Goal: Information Seeking & Learning: Find specific page/section

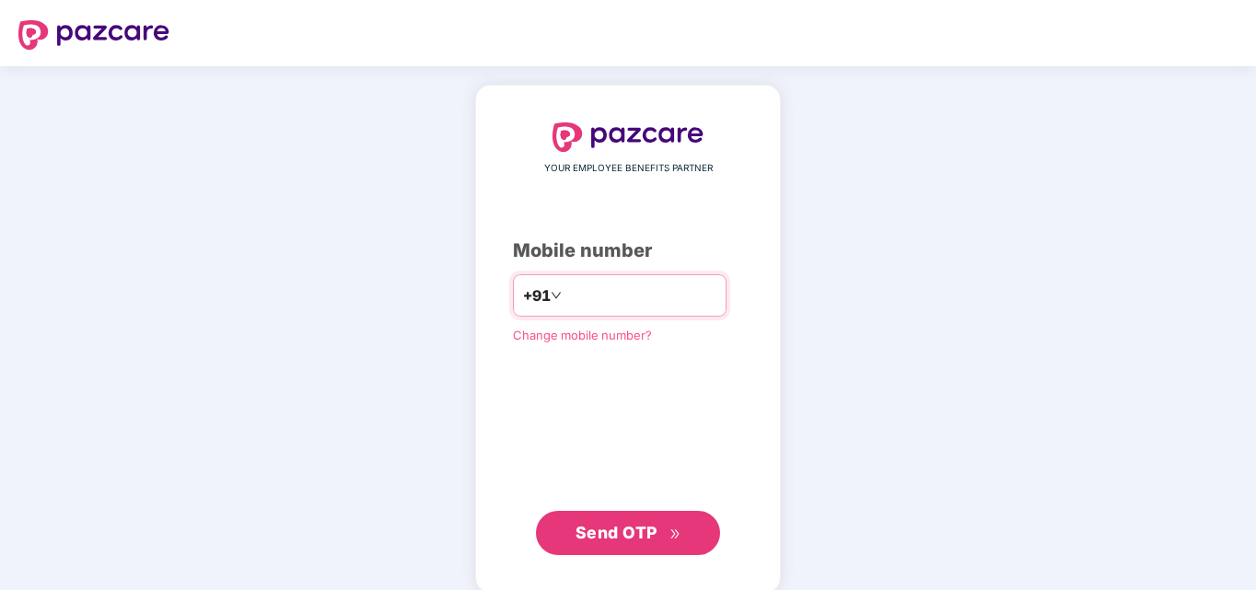
click at [594, 290] on input "number" at bounding box center [640, 295] width 151 height 29
type input "**********"
click at [635, 531] on span "Send OTP" at bounding box center [617, 532] width 82 height 19
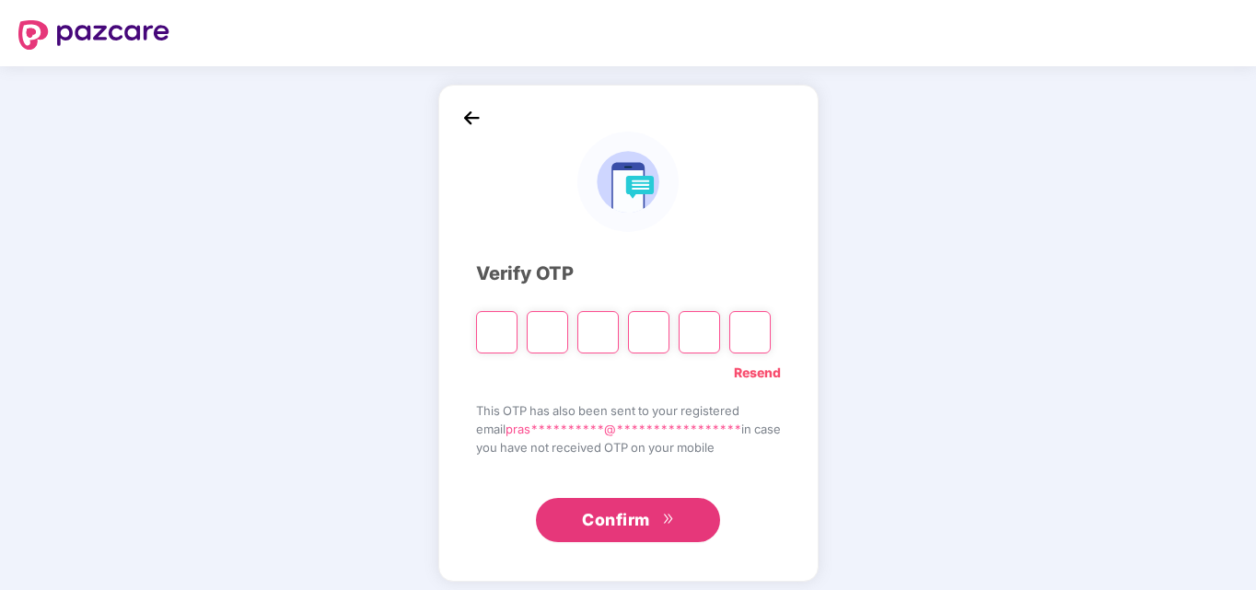
type input "*"
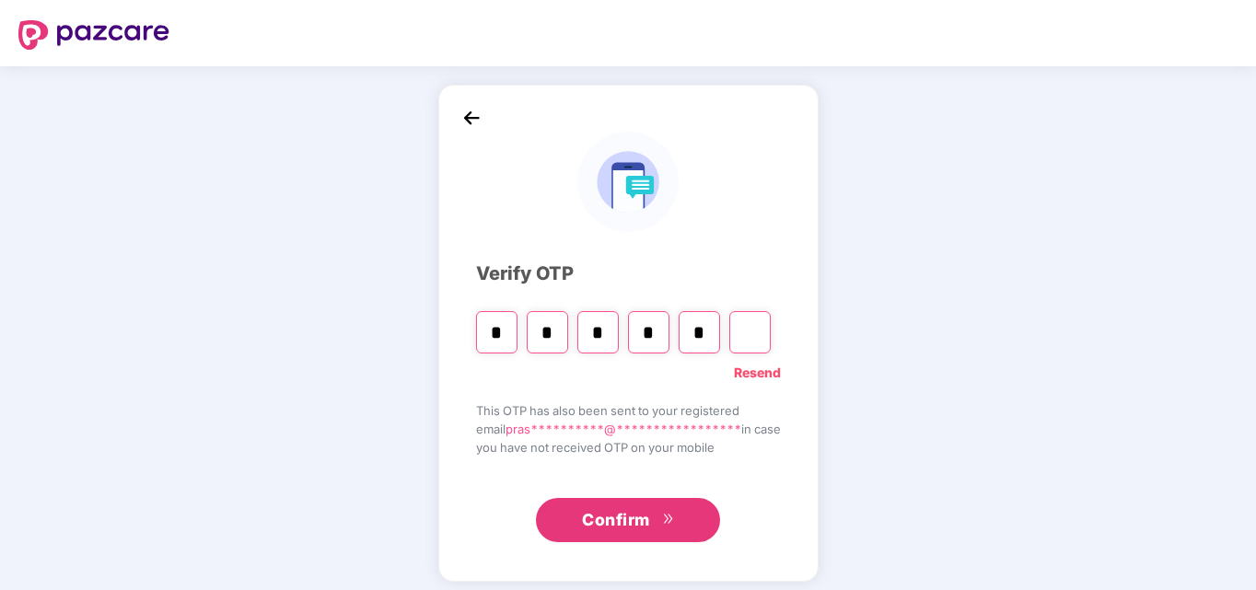
type input "*"
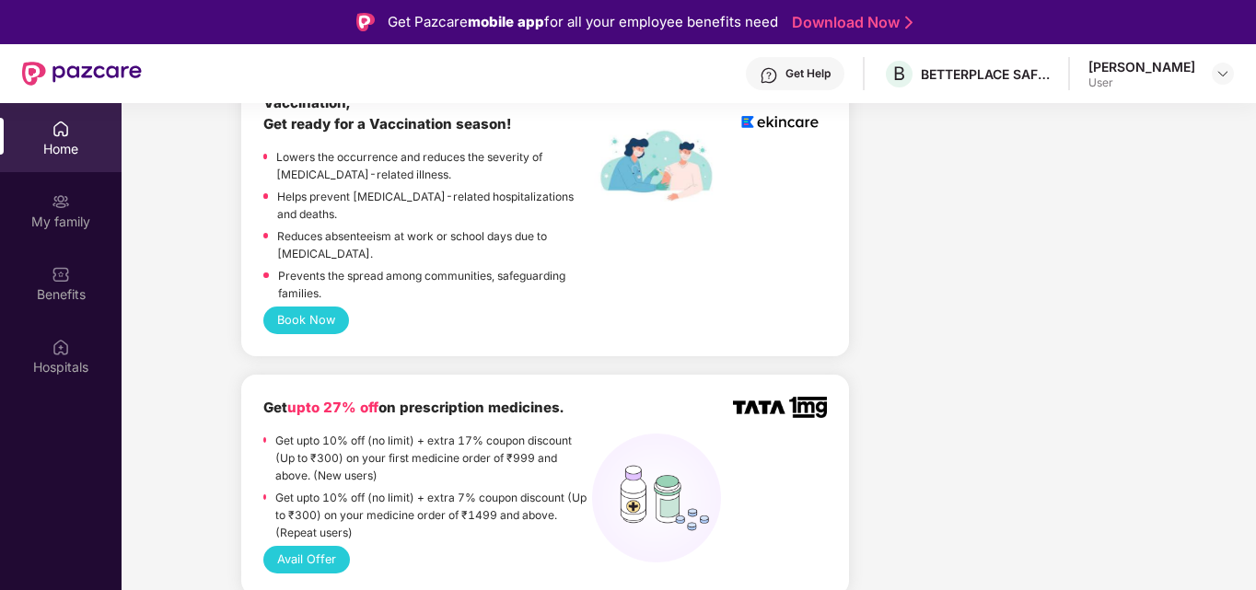
scroll to position [1842, 0]
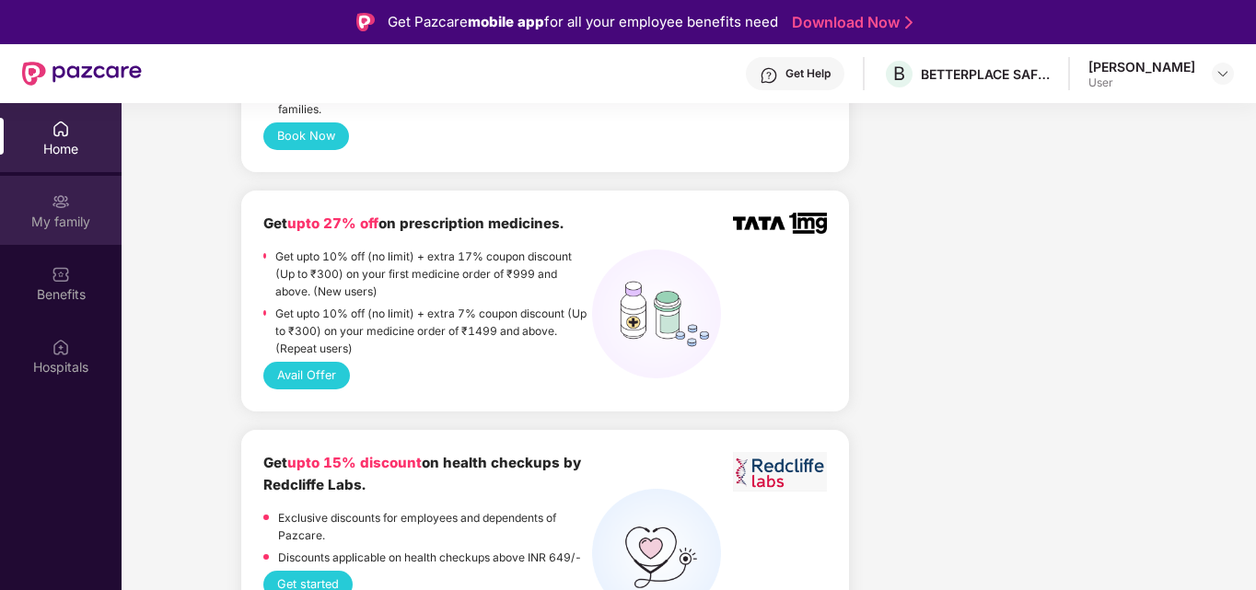
click at [68, 210] on img at bounding box center [61, 201] width 18 height 18
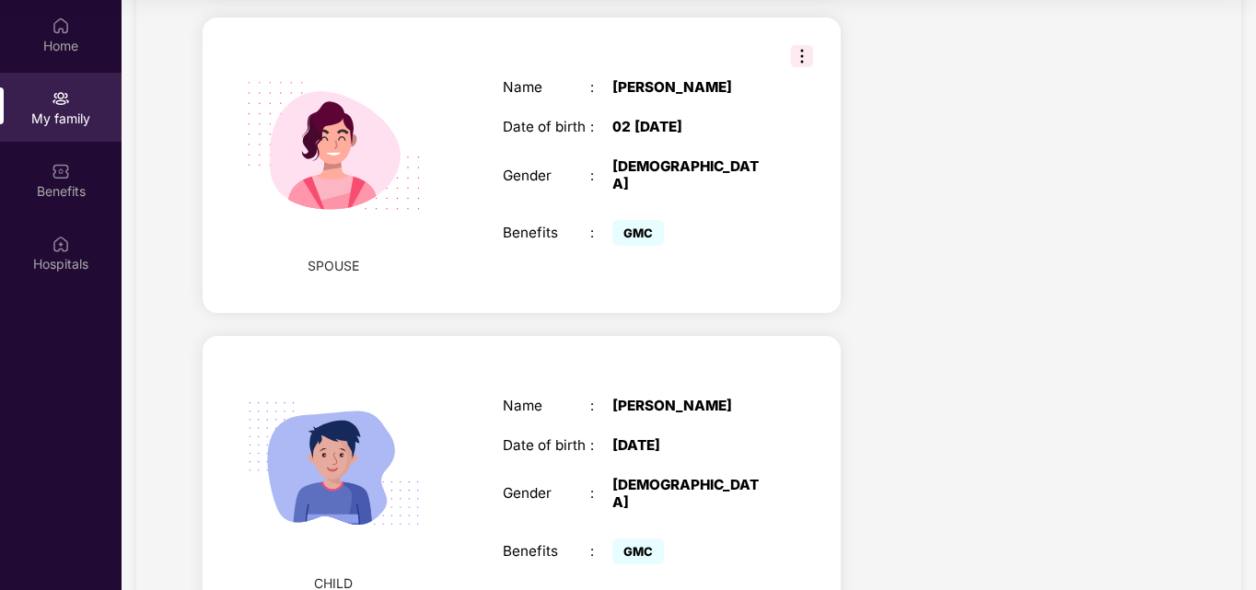
scroll to position [941, 0]
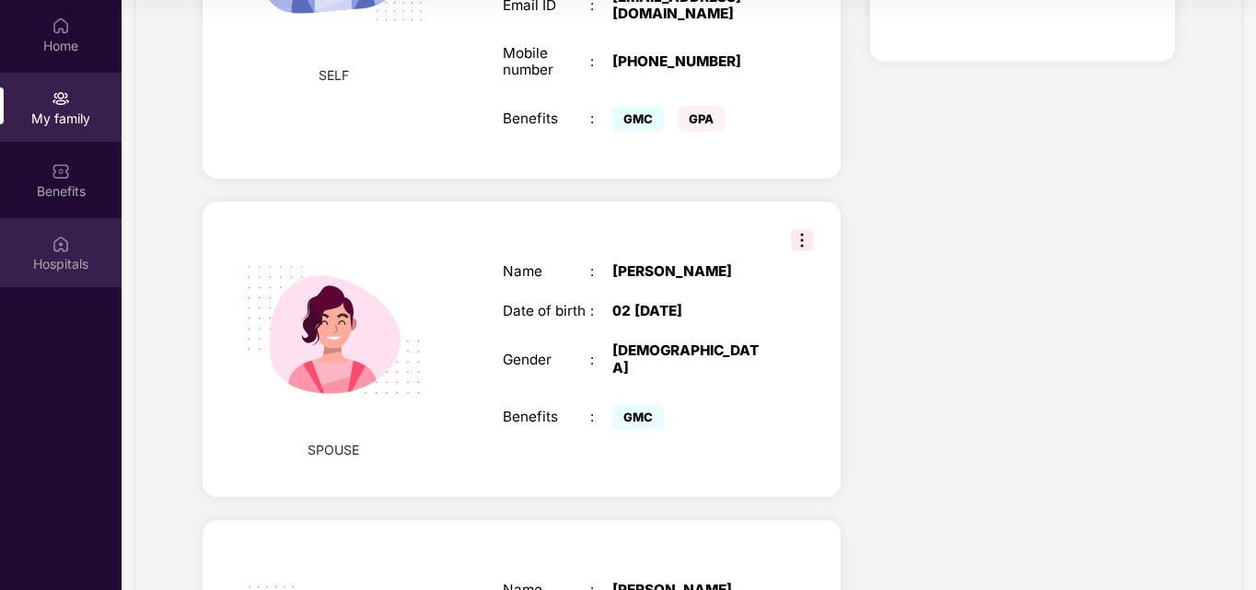
click at [71, 239] on div "Hospitals" at bounding box center [61, 252] width 122 height 69
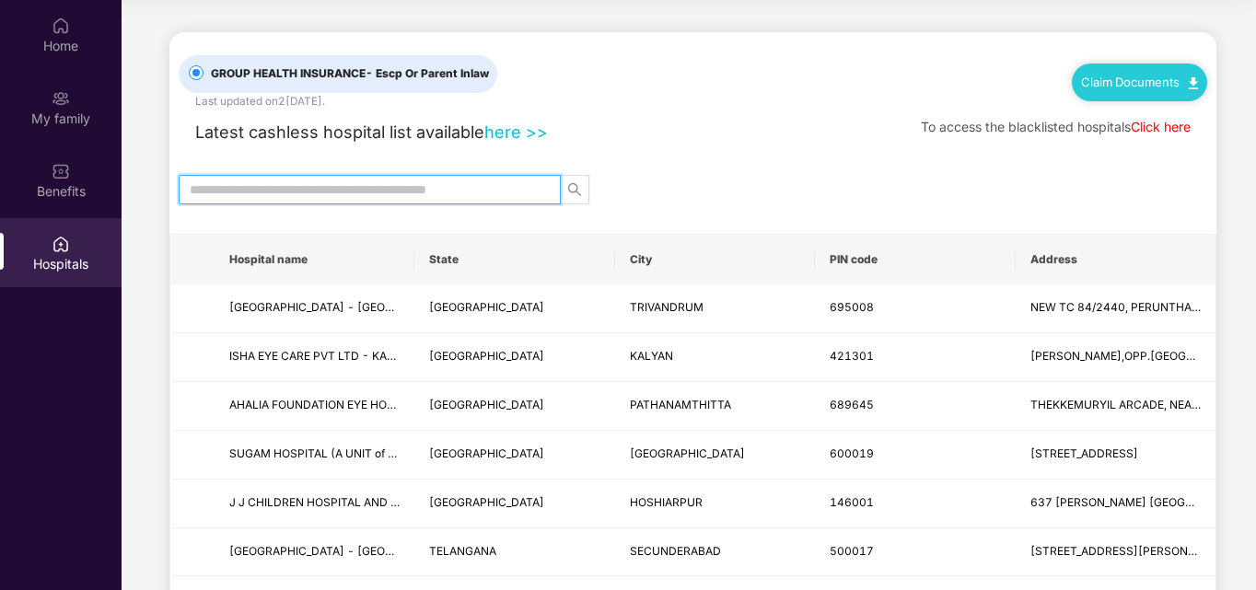
click at [326, 189] on input "text" at bounding box center [362, 190] width 345 height 20
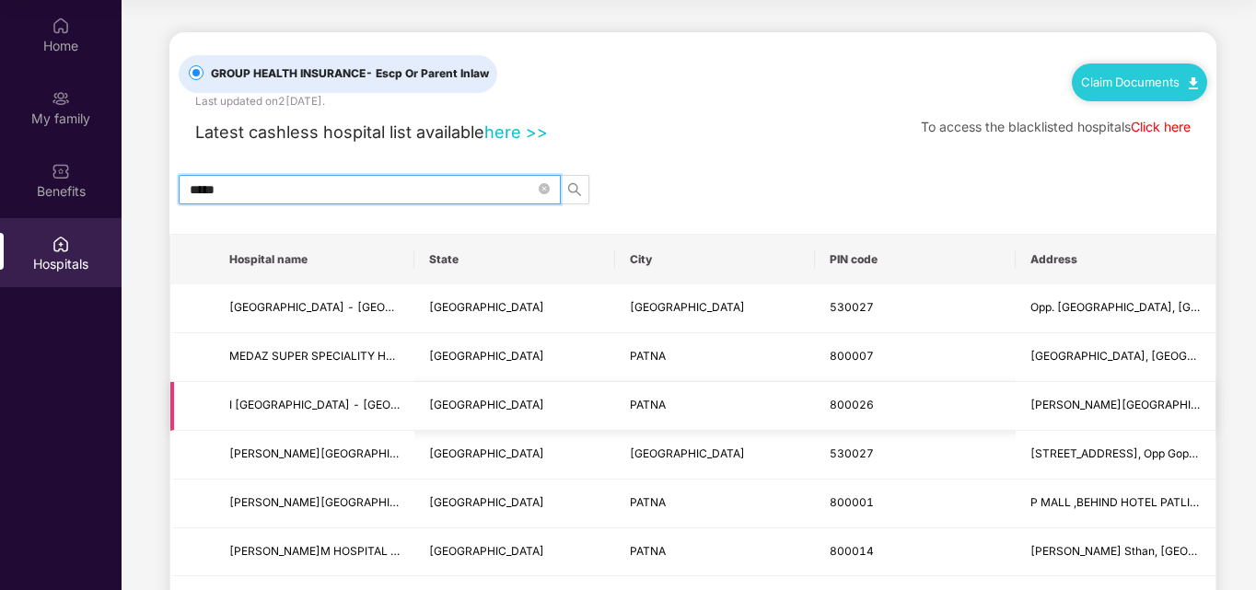
type input "*****"
click at [907, 406] on td "800026" at bounding box center [915, 406] width 200 height 49
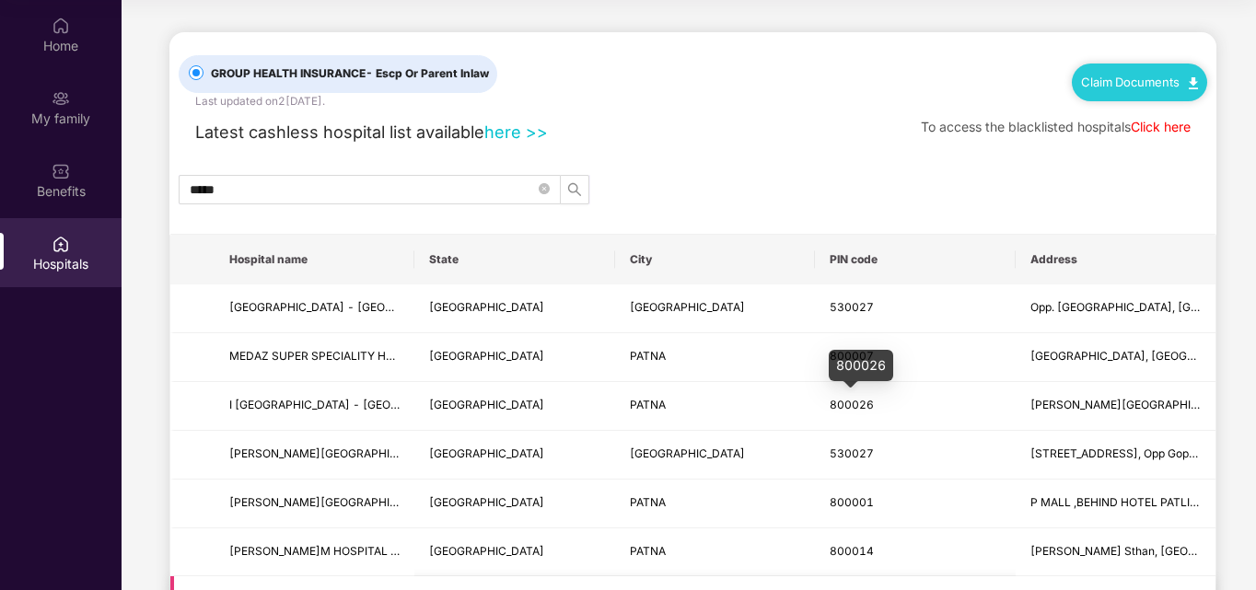
scroll to position [276, 0]
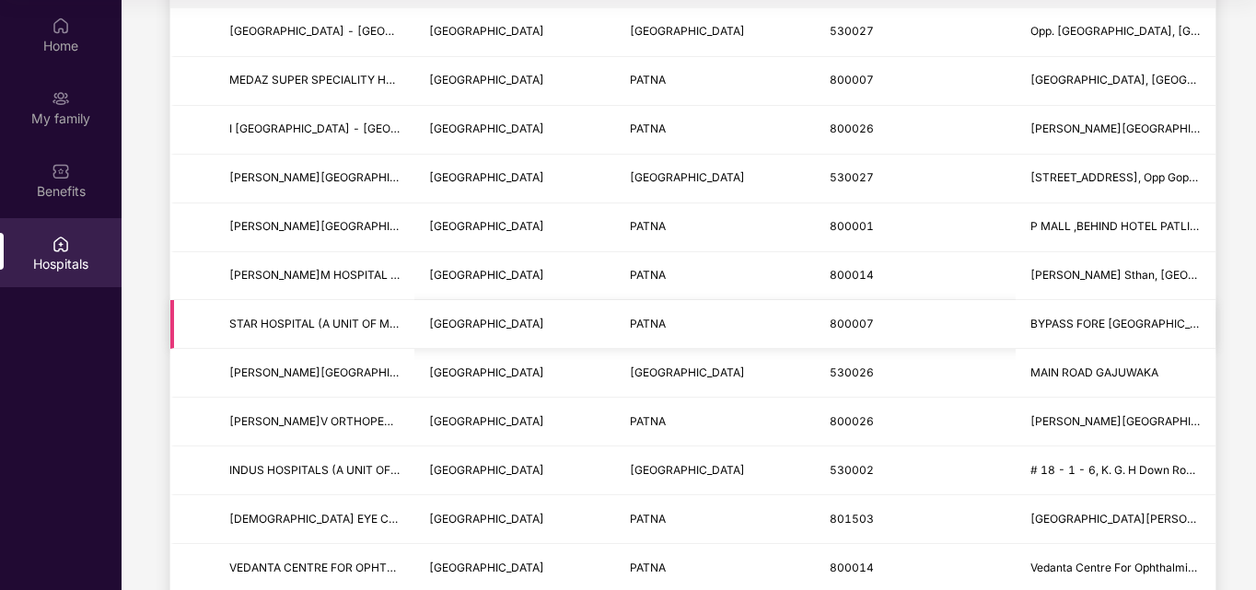
click at [1062, 338] on td "BYPASS FORE [GEOGRAPHIC_DATA], [GEOGRAPHIC_DATA]" at bounding box center [1116, 324] width 200 height 49
drag, startPoint x: 873, startPoint y: 328, endPoint x: 1051, endPoint y: 329, distance: 177.7
click at [874, 327] on td "800007" at bounding box center [915, 324] width 200 height 49
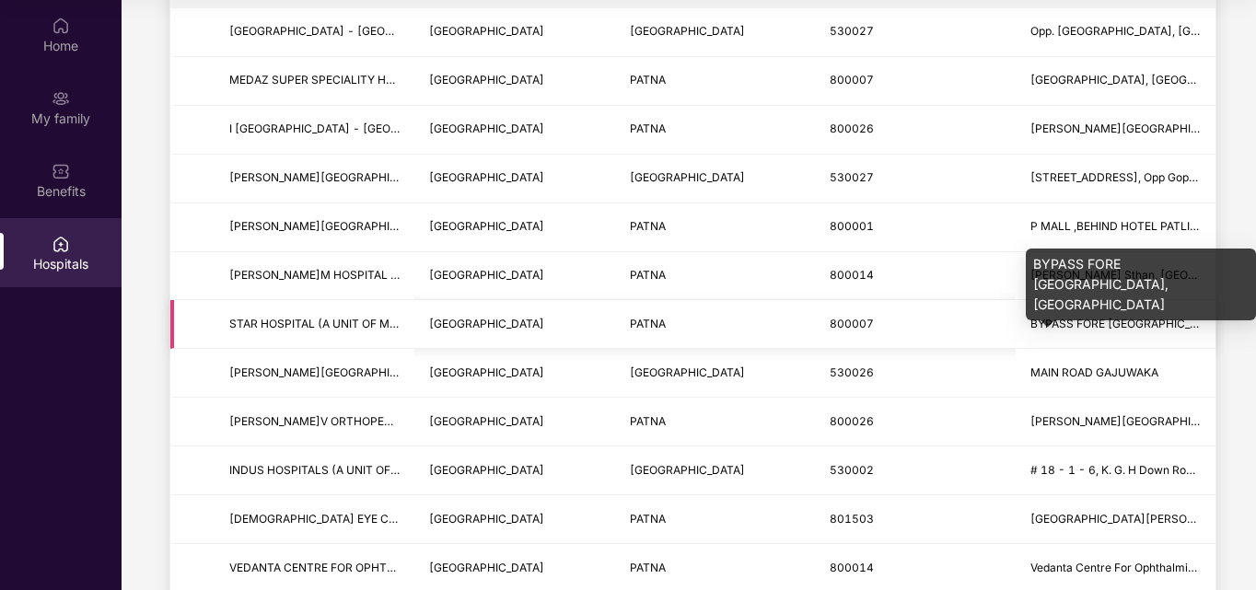
click at [1113, 326] on span "BYPASS FORE [GEOGRAPHIC_DATA], [GEOGRAPHIC_DATA]" at bounding box center [1187, 324] width 313 height 14
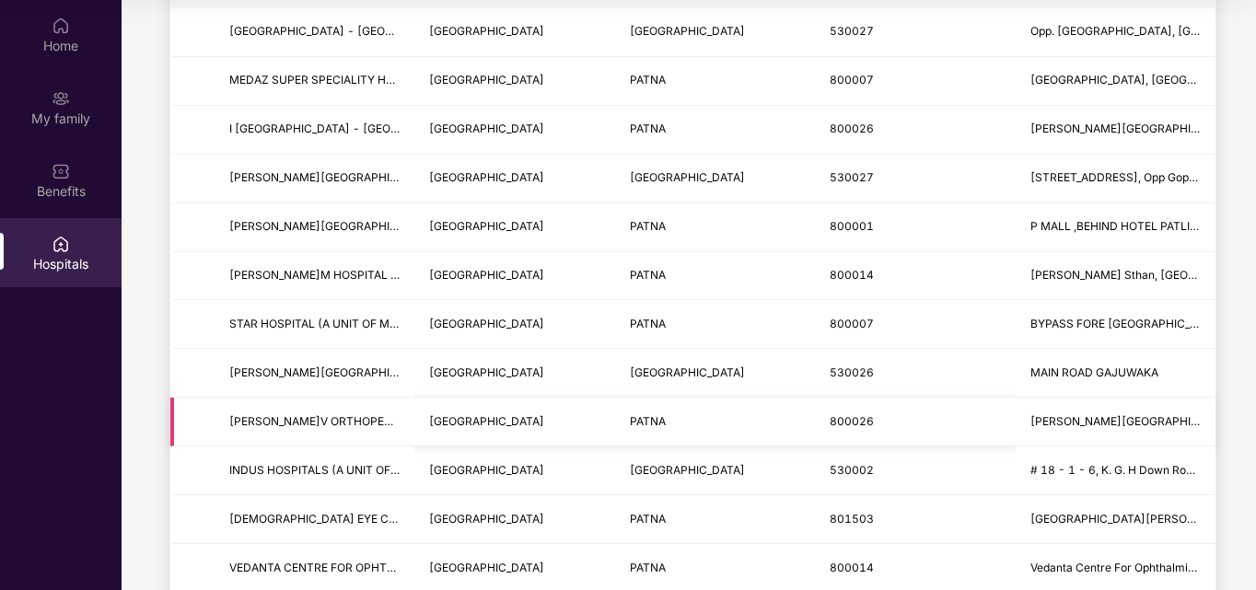
click at [1104, 417] on span "[PERSON_NAME][GEOGRAPHIC_DATA], [GEOGRAPHIC_DATA], [GEOGRAPHIC_DATA]," at bounding box center [1256, 421] width 450 height 14
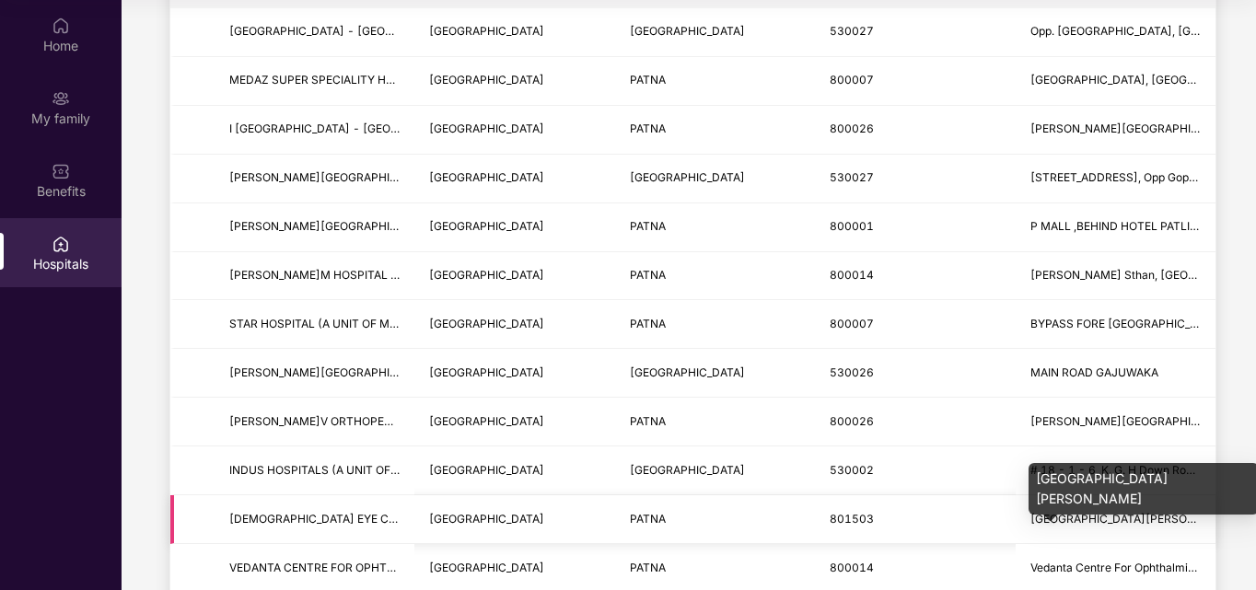
click at [1113, 519] on span "[GEOGRAPHIC_DATA][PERSON_NAME]" at bounding box center [1134, 519] width 206 height 14
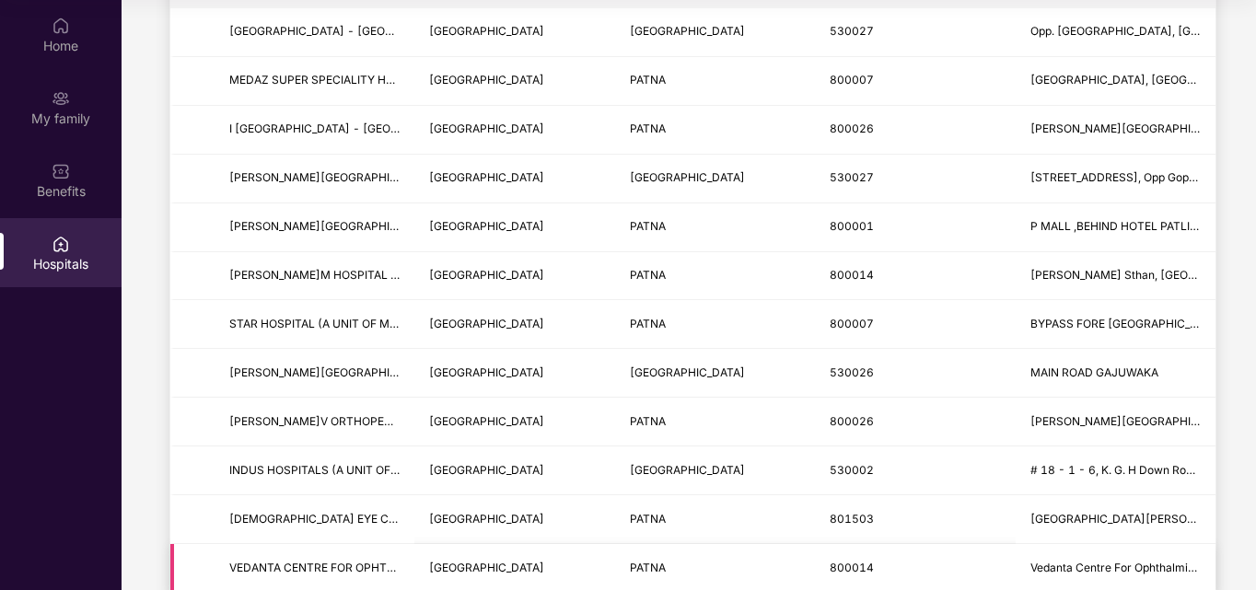
scroll to position [460, 0]
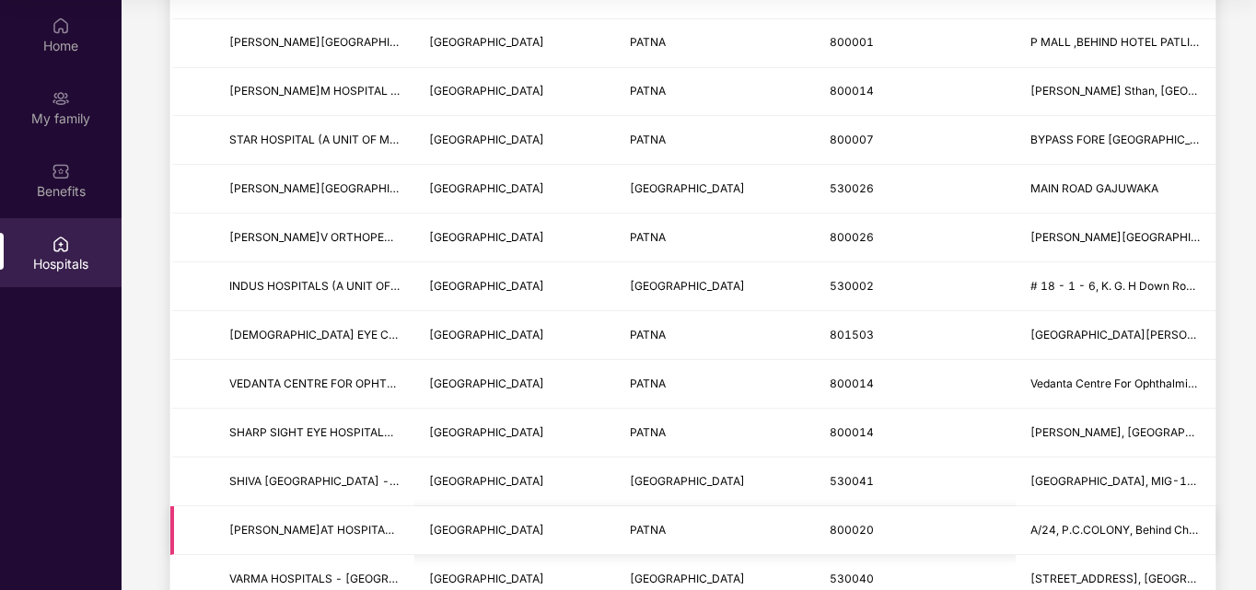
click at [1127, 530] on span "A/24, P.C.COLONY, Behind Chunni Lal Mega Mart, KANKARBAGH" at bounding box center [1201, 530] width 341 height 14
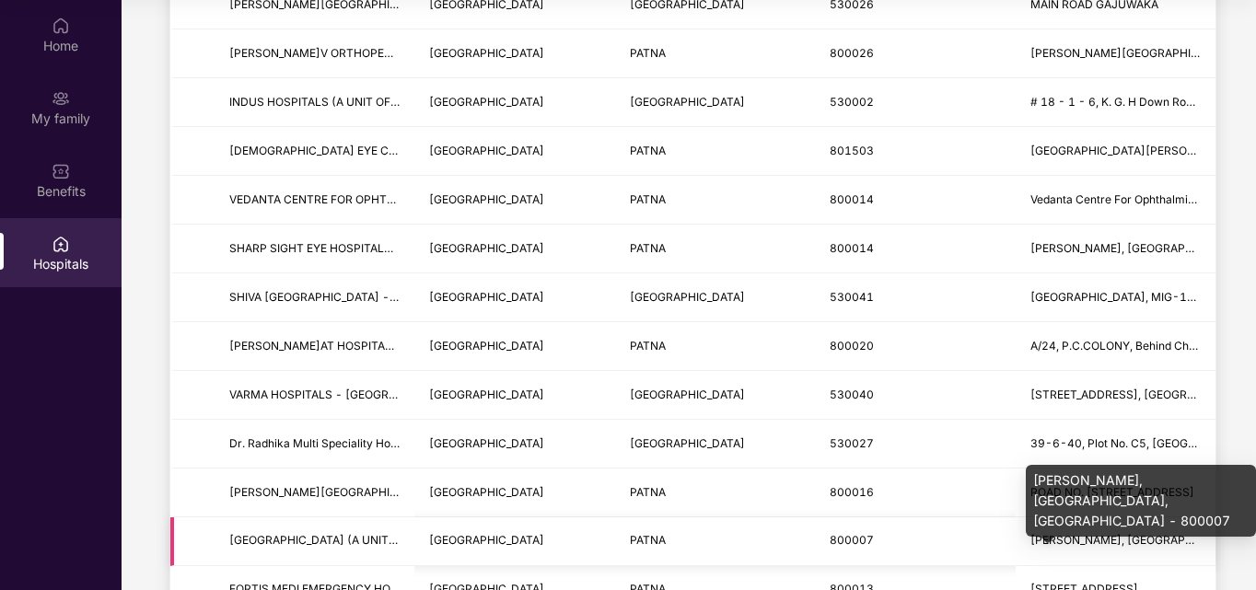
click at [1094, 539] on span "[PERSON_NAME], [GEOGRAPHIC_DATA], [GEOGRAPHIC_DATA] - 800007" at bounding box center [1226, 540] width 390 height 14
click at [1095, 534] on span "[PERSON_NAME], [GEOGRAPHIC_DATA], [GEOGRAPHIC_DATA] - 800007" at bounding box center [1226, 540] width 390 height 14
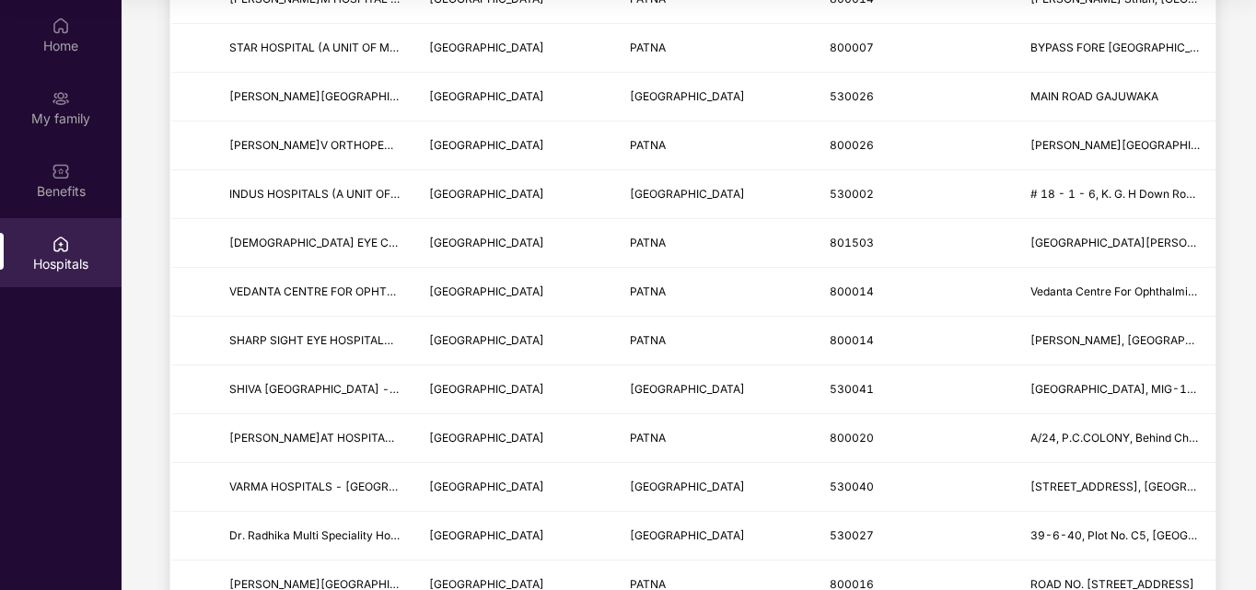
scroll to position [737, 0]
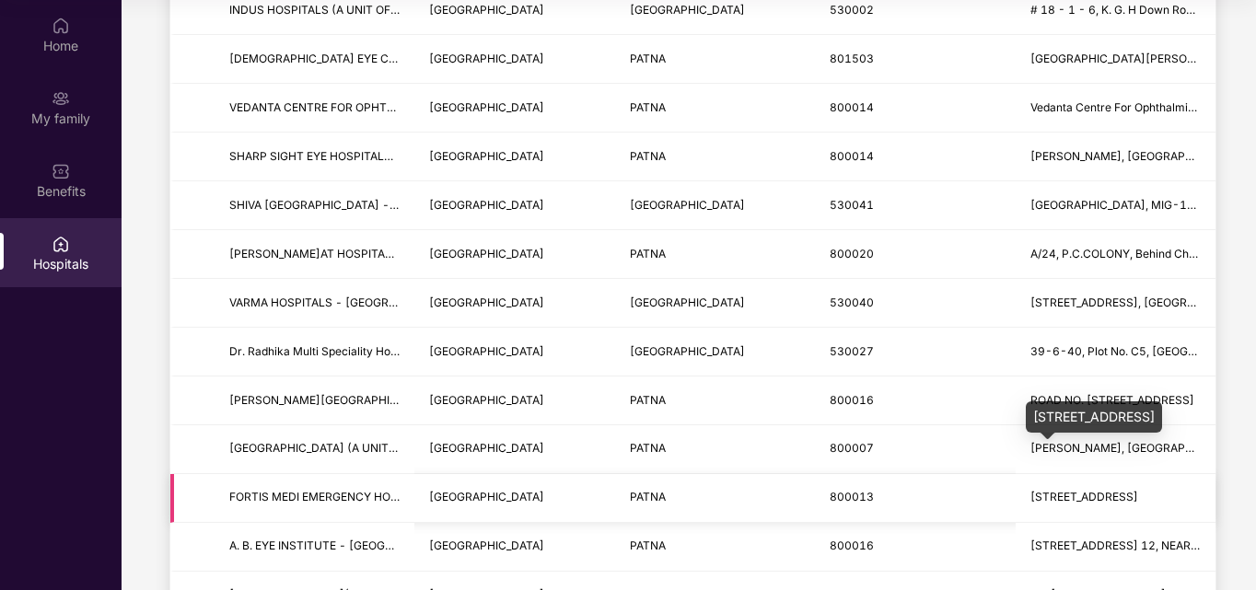
click at [1095, 497] on span "[STREET_ADDRESS]" at bounding box center [1085, 497] width 108 height 14
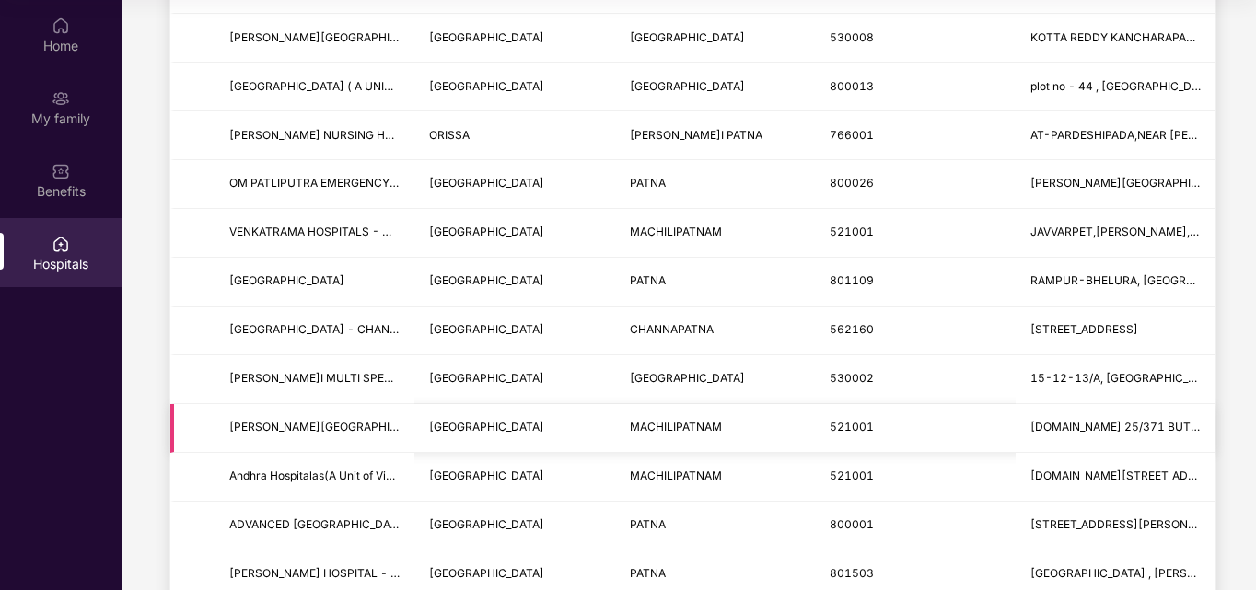
scroll to position [2249, 0]
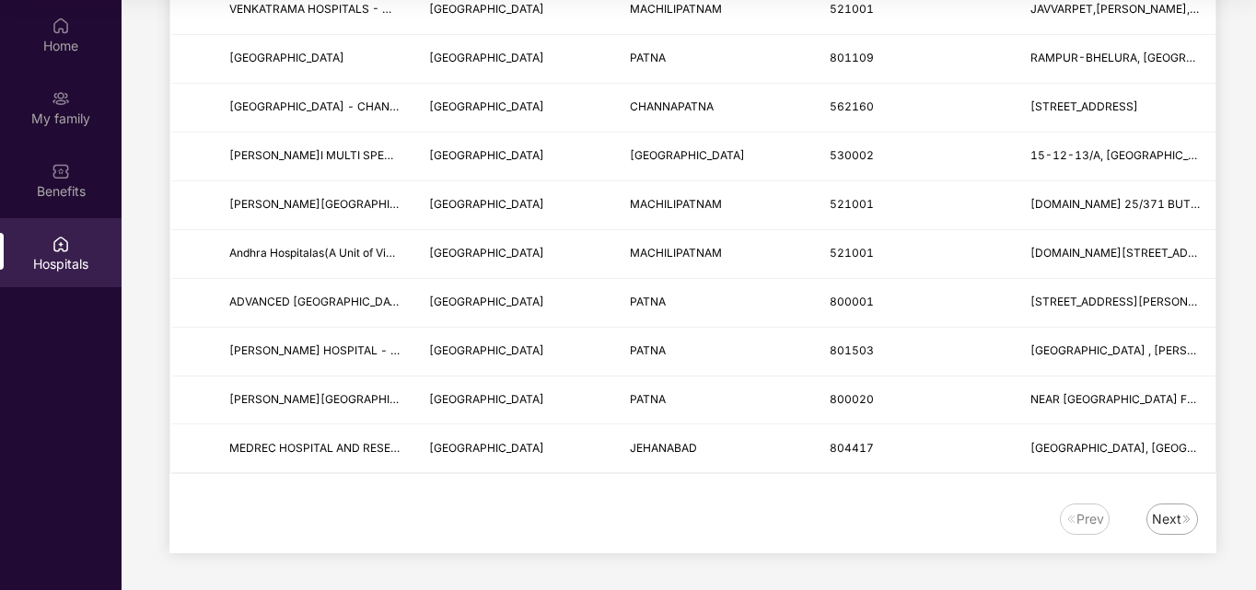
click at [1171, 524] on div "Next" at bounding box center [1166, 519] width 29 height 20
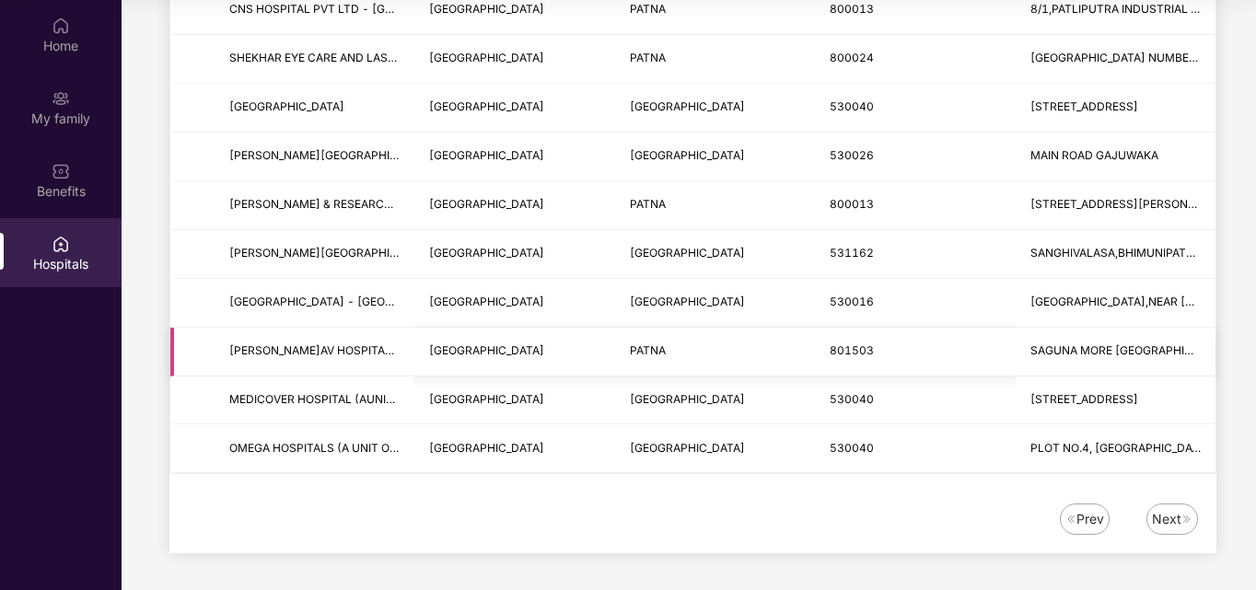
click at [1115, 361] on td "SAGUNA MORE [GEOGRAPHIC_DATA][PERSON_NAME],[GEOGRAPHIC_DATA]" at bounding box center [1116, 352] width 200 height 49
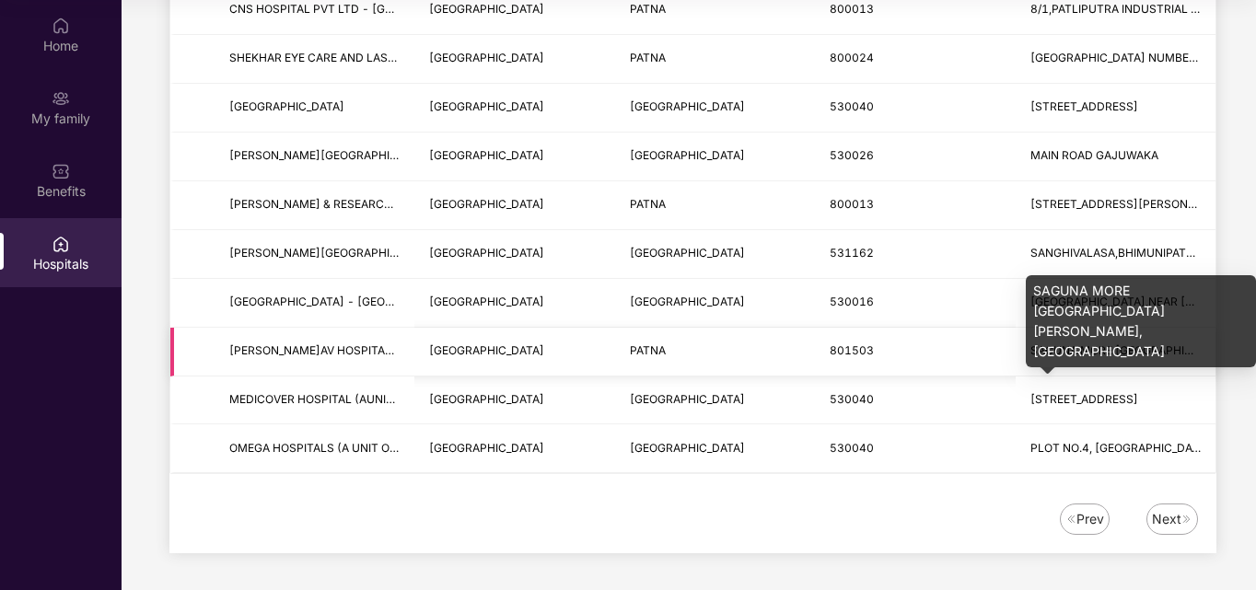
click at [1098, 350] on span "SAGUNA MORE [GEOGRAPHIC_DATA][PERSON_NAME],[GEOGRAPHIC_DATA]" at bounding box center [1235, 351] width 409 height 14
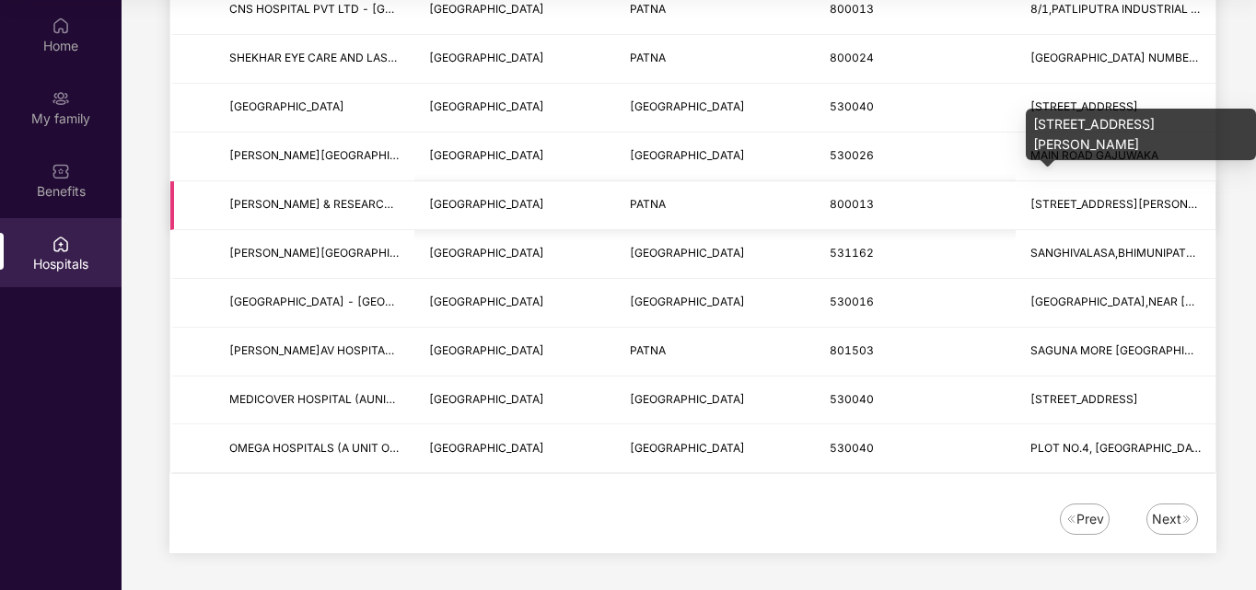
click at [1115, 209] on span "[STREET_ADDRESS][PERSON_NAME]" at bounding box center [1130, 204] width 199 height 14
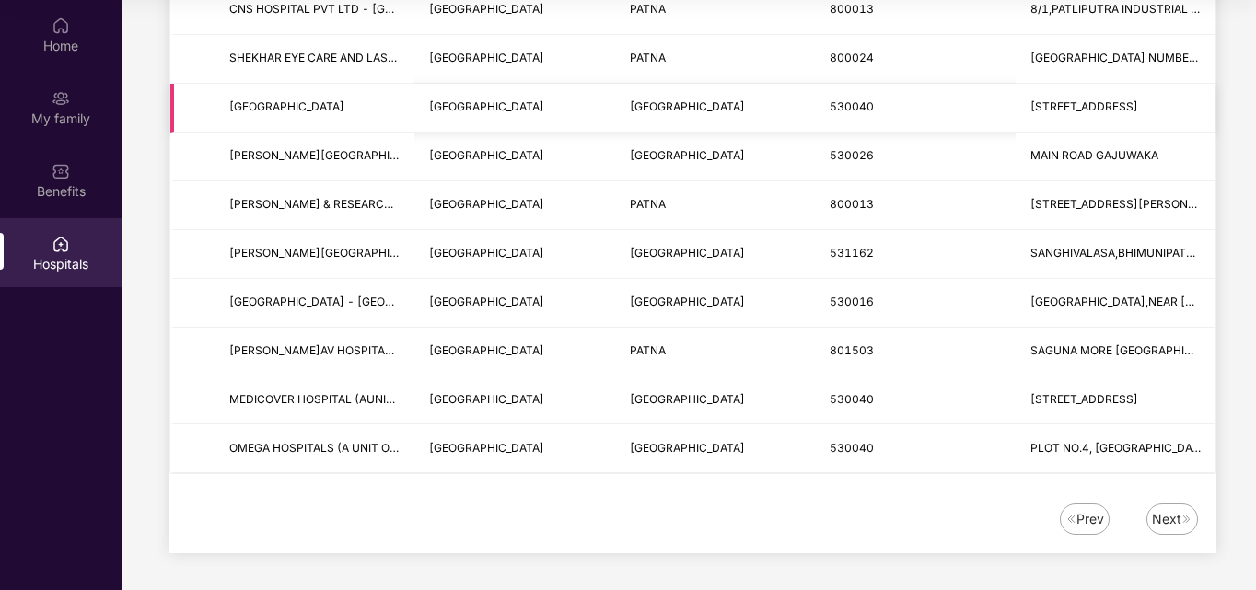
scroll to position [1973, 0]
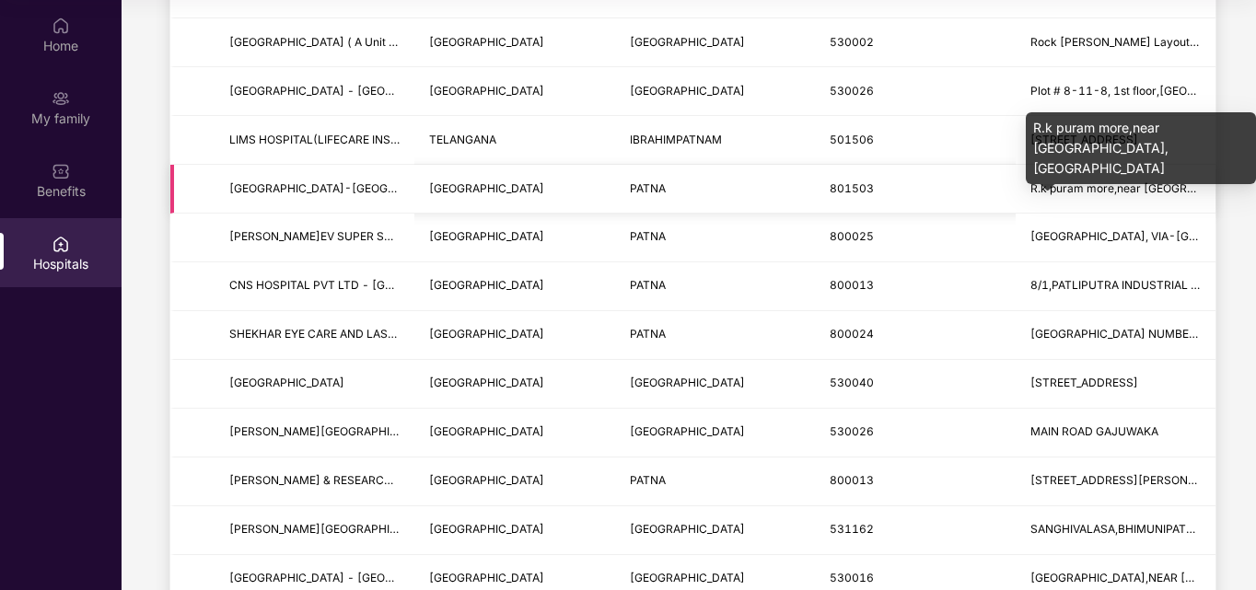
click at [1107, 192] on span "R.k puram more,near [GEOGRAPHIC_DATA], [GEOGRAPHIC_DATA]" at bounding box center [1205, 188] width 349 height 14
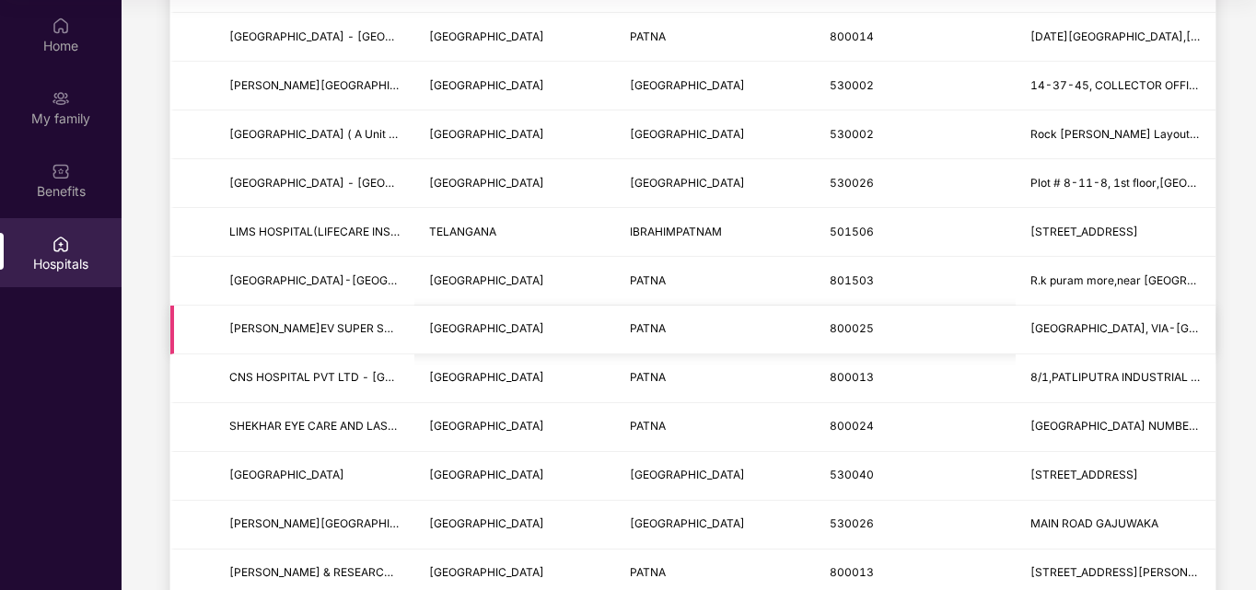
scroll to position [1696, 0]
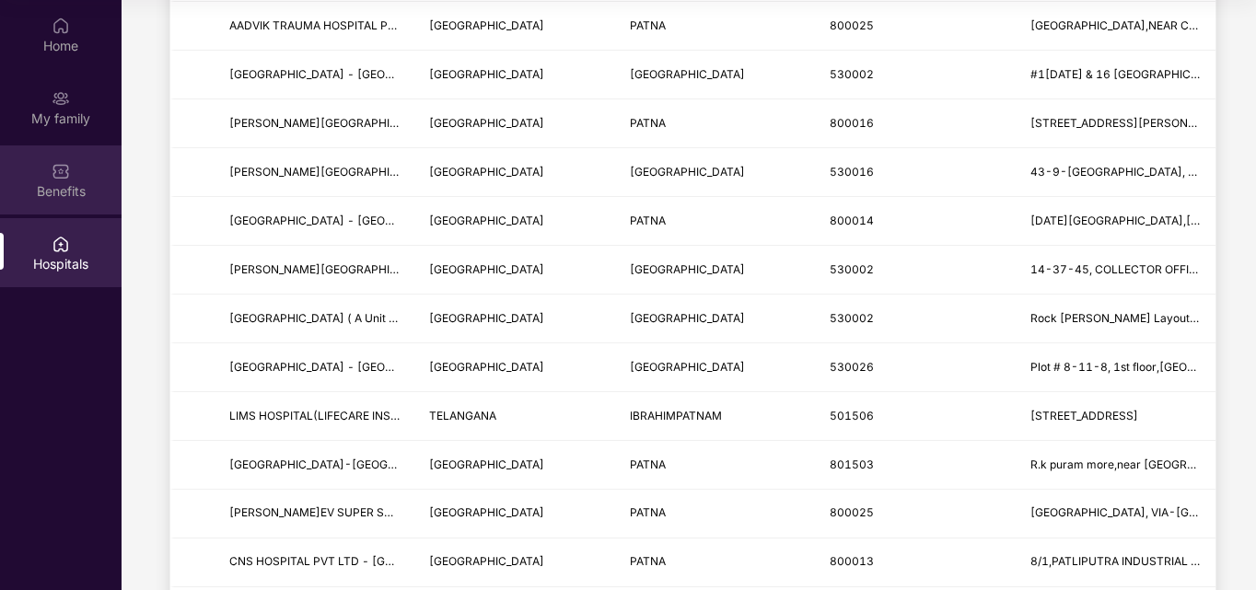
click at [56, 190] on div "Benefits" at bounding box center [61, 191] width 122 height 18
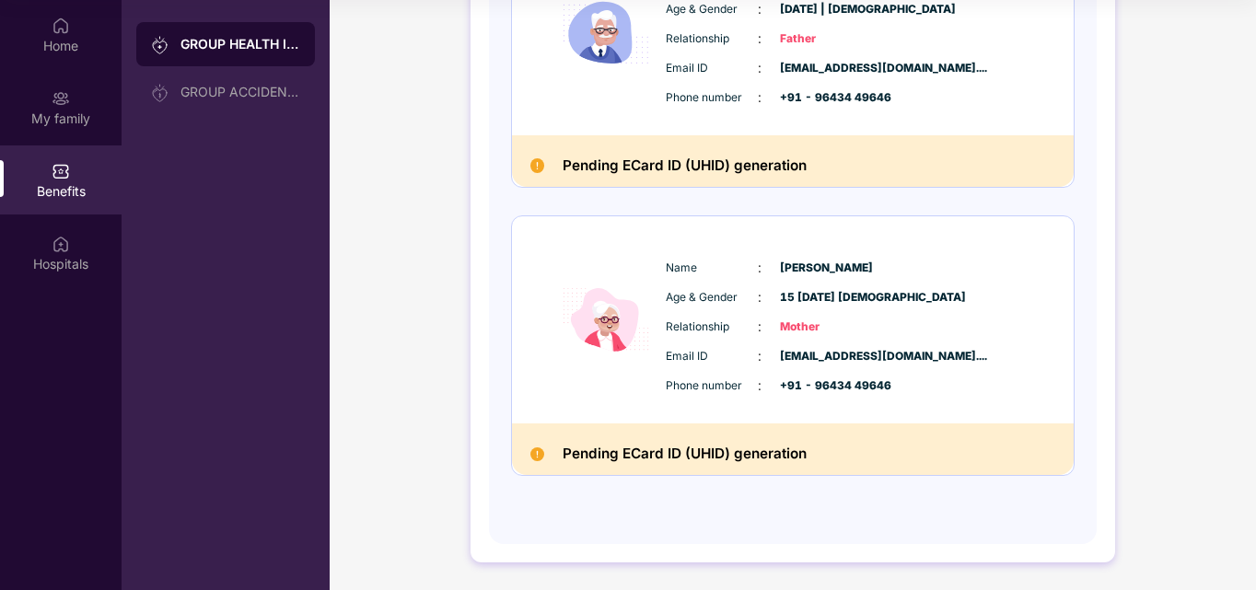
scroll to position [1023, 0]
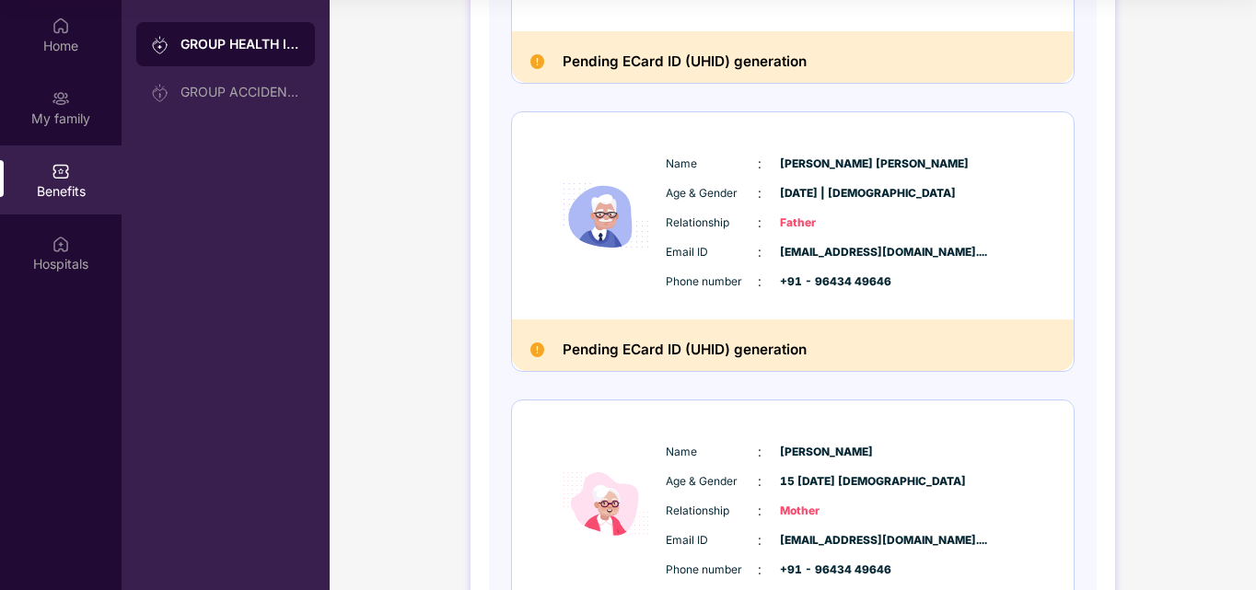
click at [728, 351] on h2 "Pending ECard ID (UHID) generation" at bounding box center [685, 350] width 244 height 24
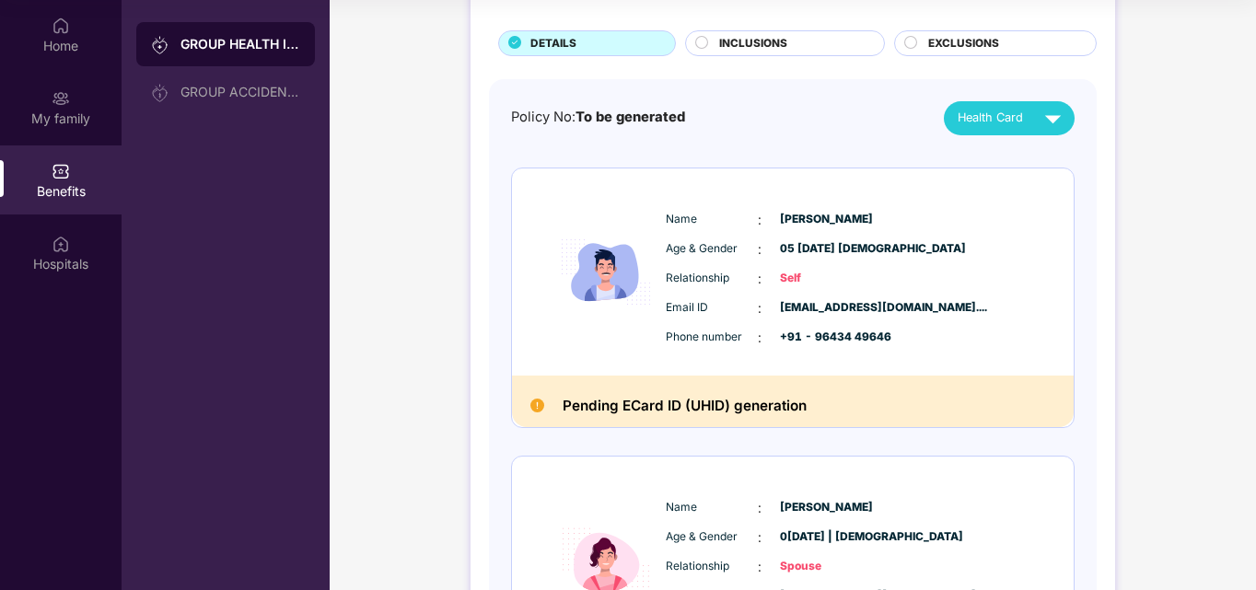
scroll to position [0, 0]
